Goal: Use online tool/utility: Utilize a website feature to perform a specific function

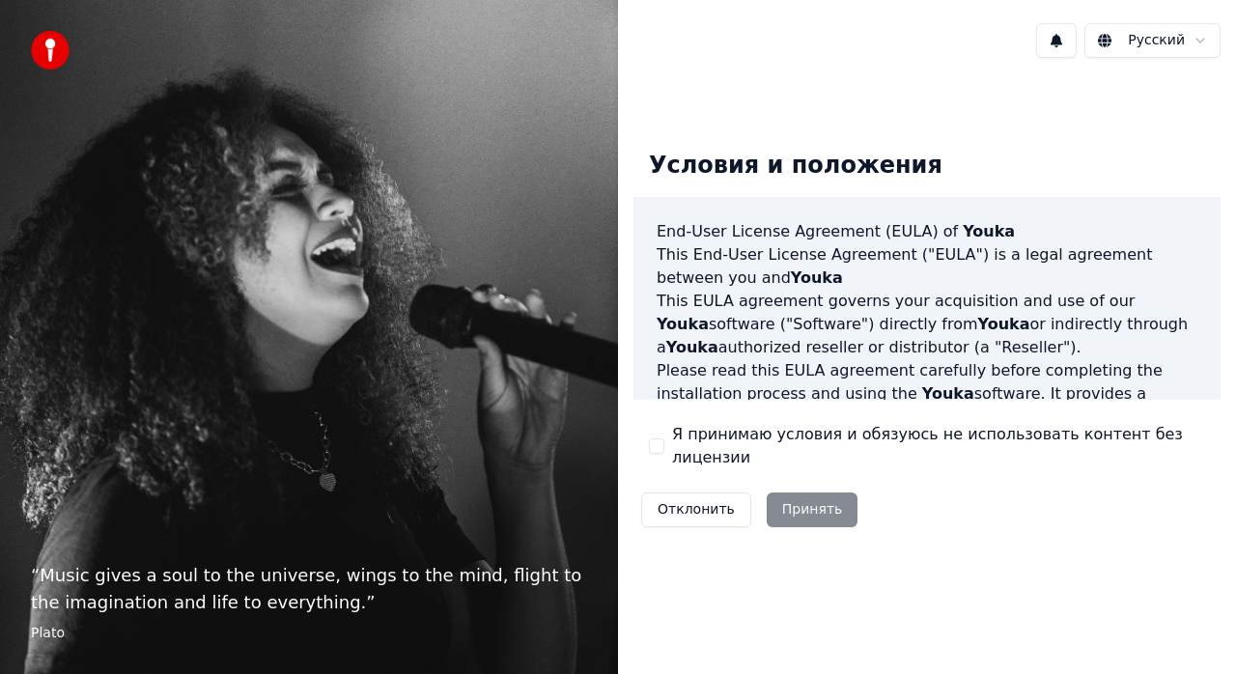
click at [655, 440] on button "Я принимаю условия и обязуюсь не использовать контент без лицензии" at bounding box center [656, 445] width 15 height 15
click at [823, 497] on button "Принять" at bounding box center [813, 509] width 92 height 35
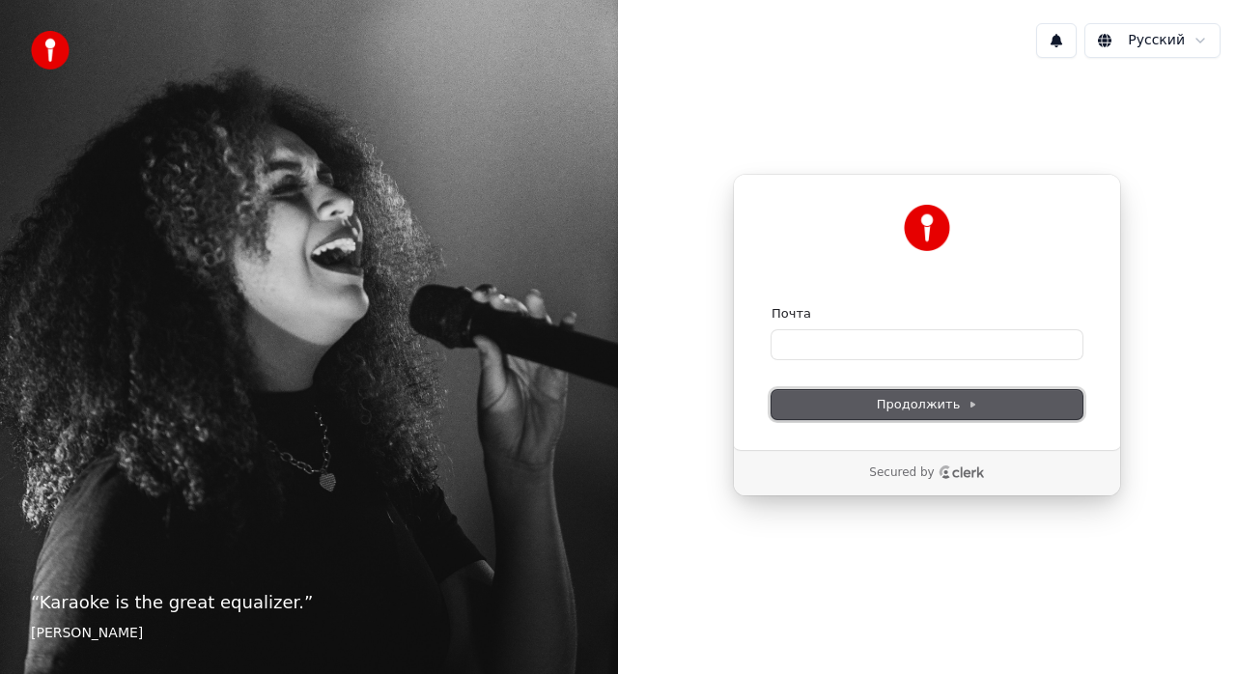
click at [914, 402] on span "Продолжить" at bounding box center [927, 404] width 101 height 17
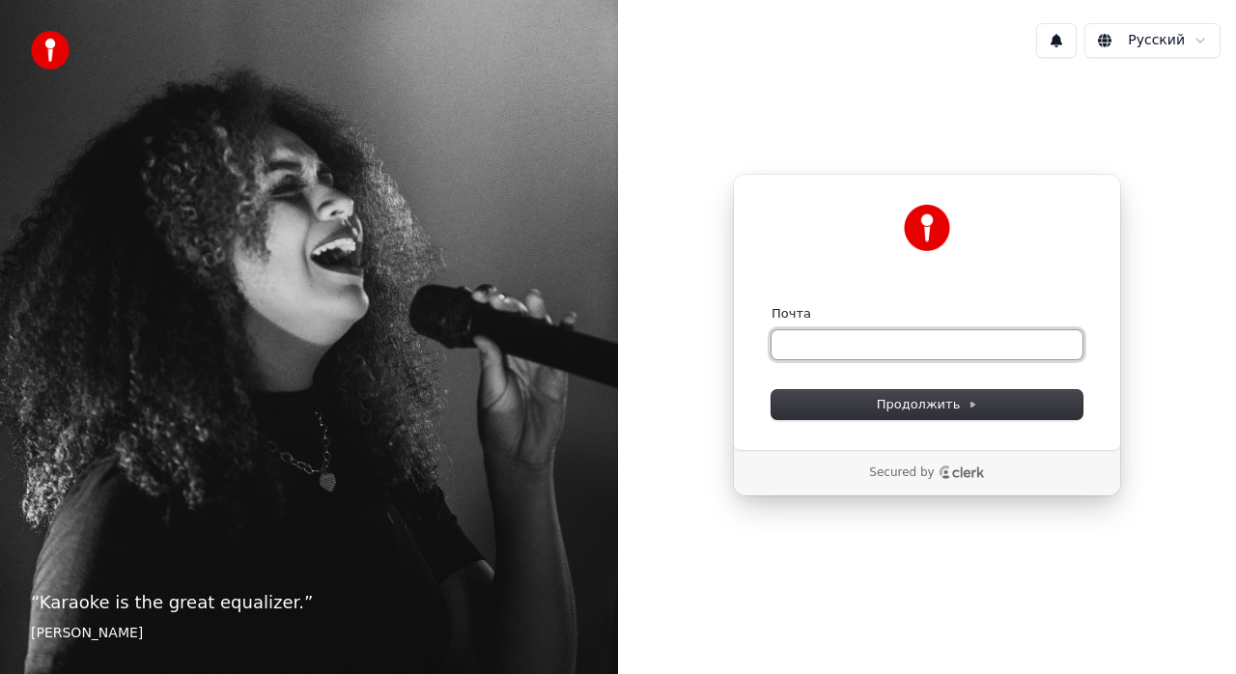
click at [894, 344] on input "Почта" at bounding box center [927, 344] width 311 height 29
type input "*"
click at [1111, 202] on div "Продолжить с помощью Google или Почта * Продолжить" at bounding box center [927, 312] width 388 height 276
type input "*"
click at [904, 346] on input "*" at bounding box center [927, 344] width 311 height 29
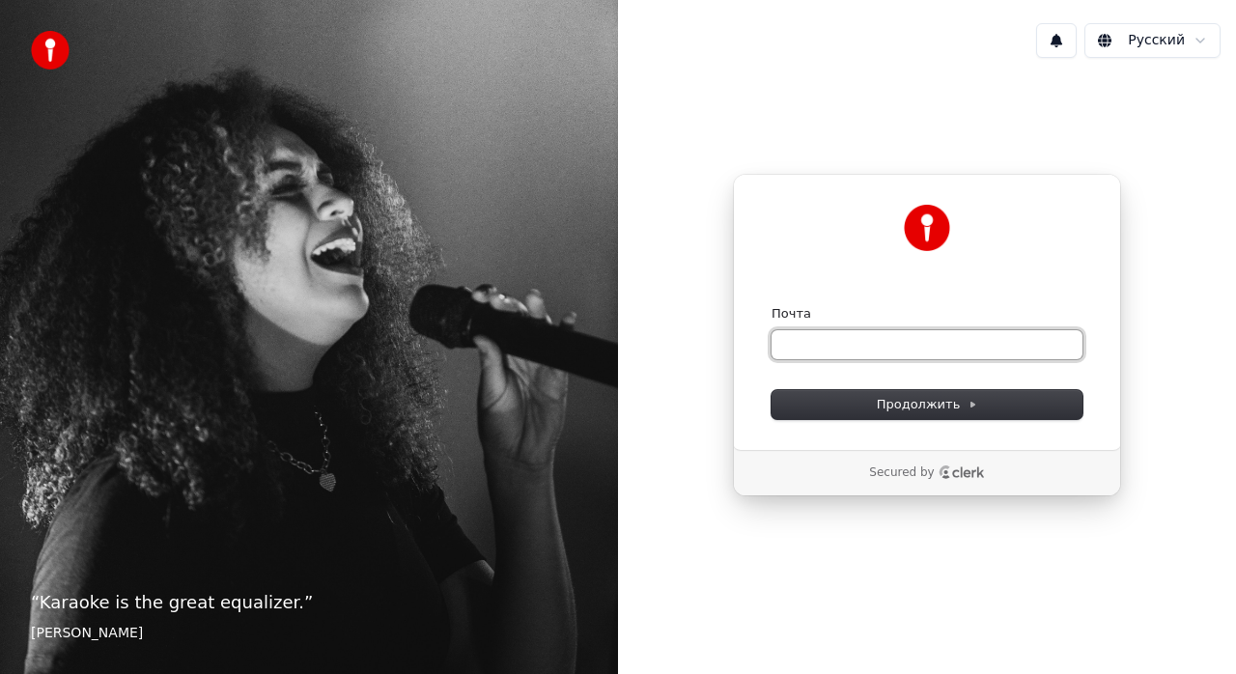
paste input "**********"
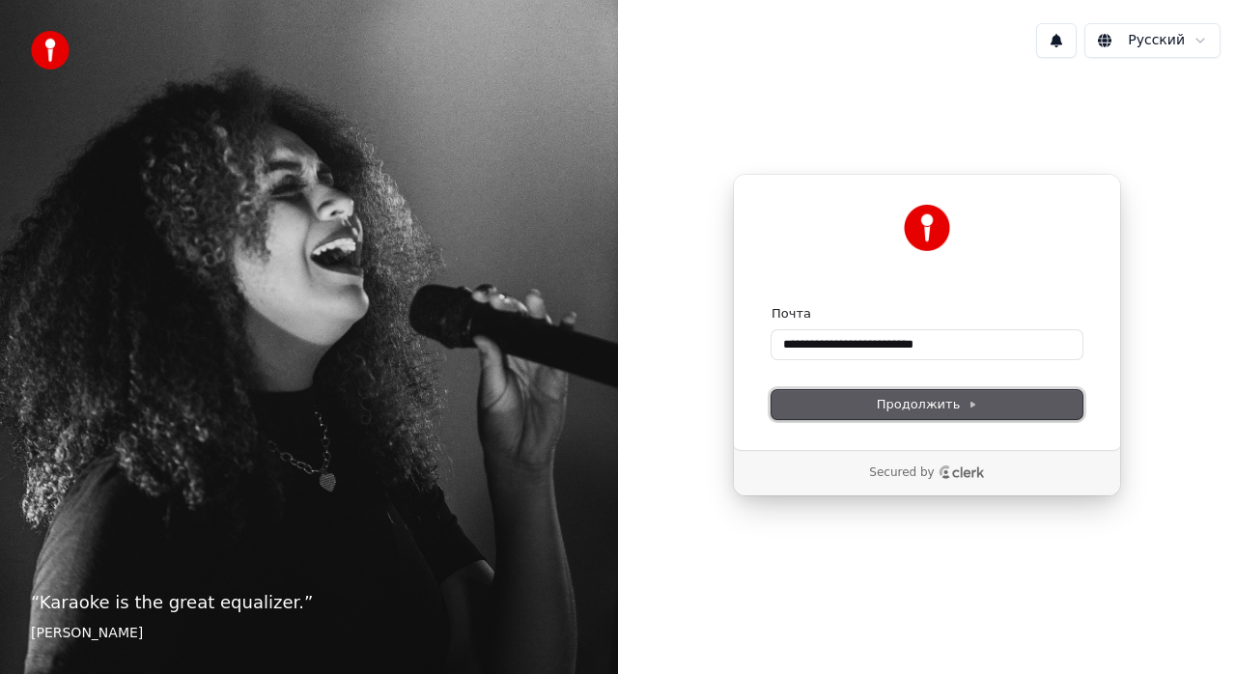
click at [934, 400] on span "Продолжить" at bounding box center [927, 404] width 101 height 17
type input "**********"
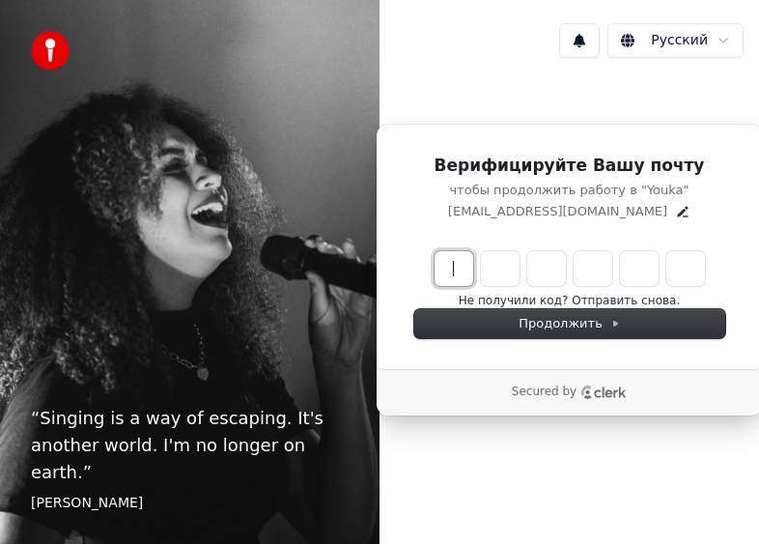
paste input "******"
type input "******"
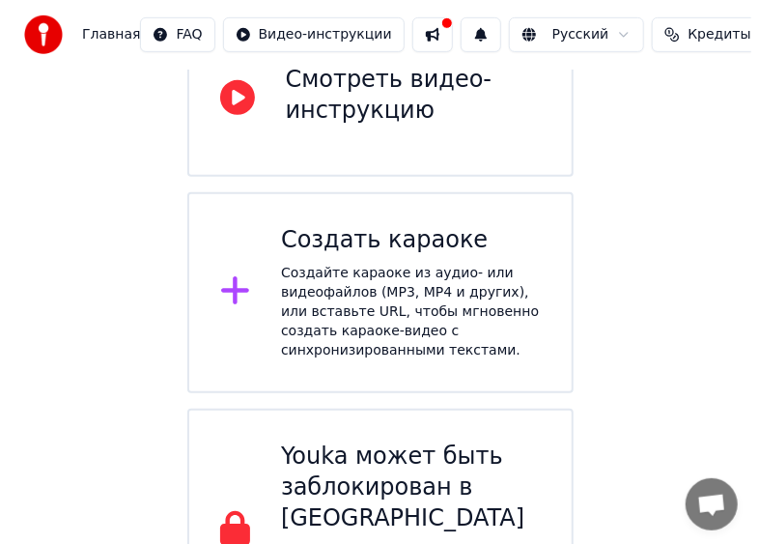
scroll to position [290, 0]
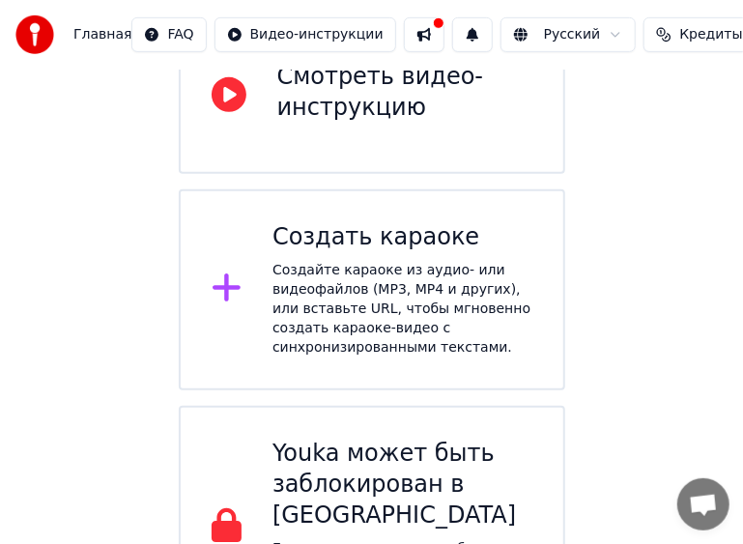
click at [422, 261] on div "Создайте караоке из аудио- или видеофайлов (MP3, MP4 и других), или вставьте UR…" at bounding box center [402, 309] width 260 height 97
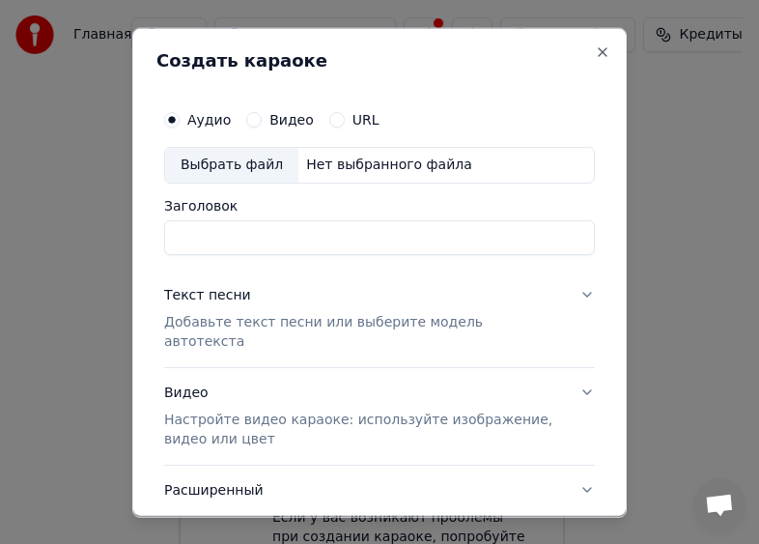
click at [429, 319] on p "Добавьте текст песни или выберите модель автотекста" at bounding box center [364, 331] width 400 height 39
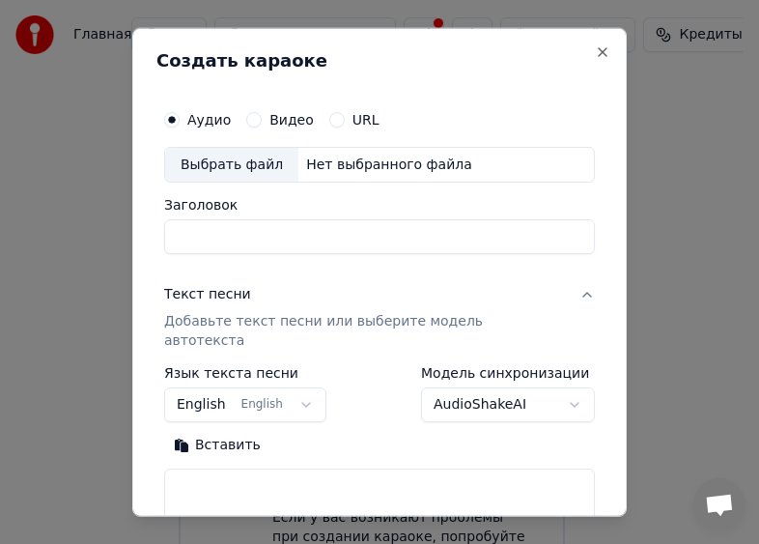
click at [429, 319] on p "Добавьте текст песни или выберите модель автотекста" at bounding box center [364, 331] width 400 height 39
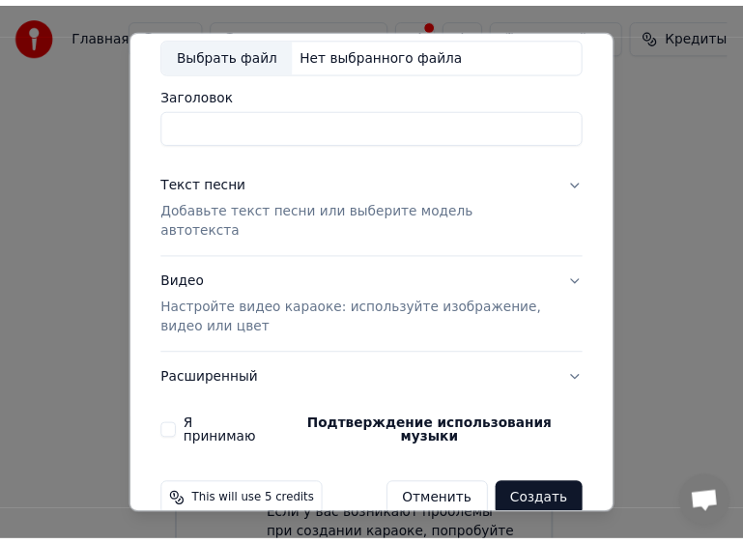
scroll to position [112, 0]
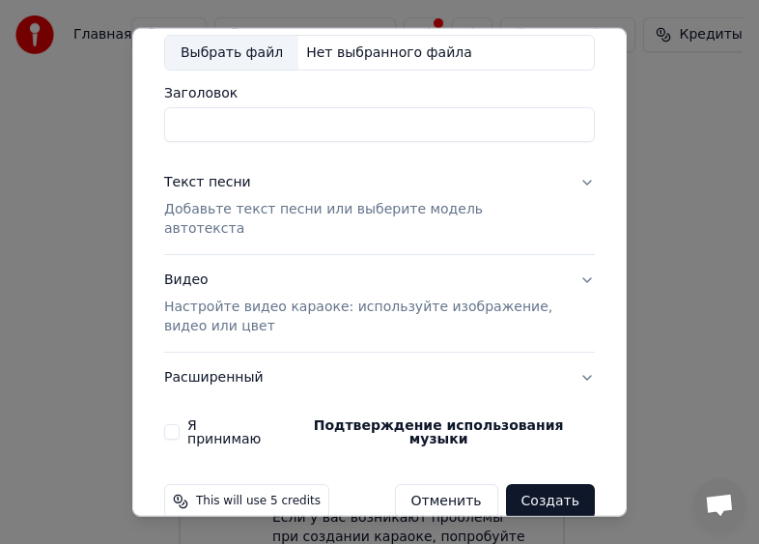
click at [436, 484] on button "Отменить" at bounding box center [446, 501] width 103 height 35
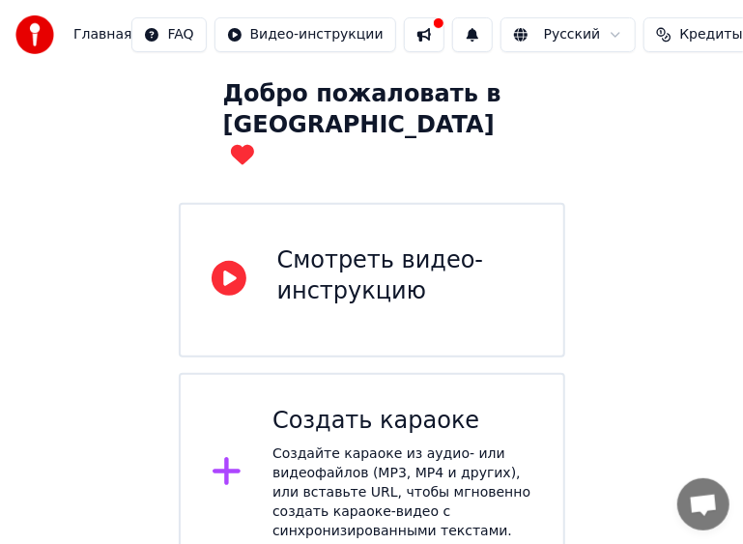
scroll to position [0, 0]
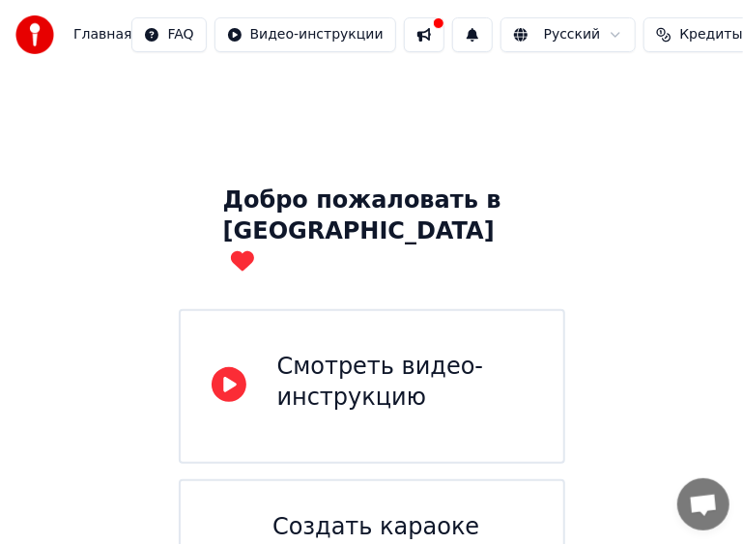
click at [370, 352] on div "Смотреть видео-инструкцию" at bounding box center [404, 383] width 255 height 62
